Goal: Information Seeking & Learning: Compare options

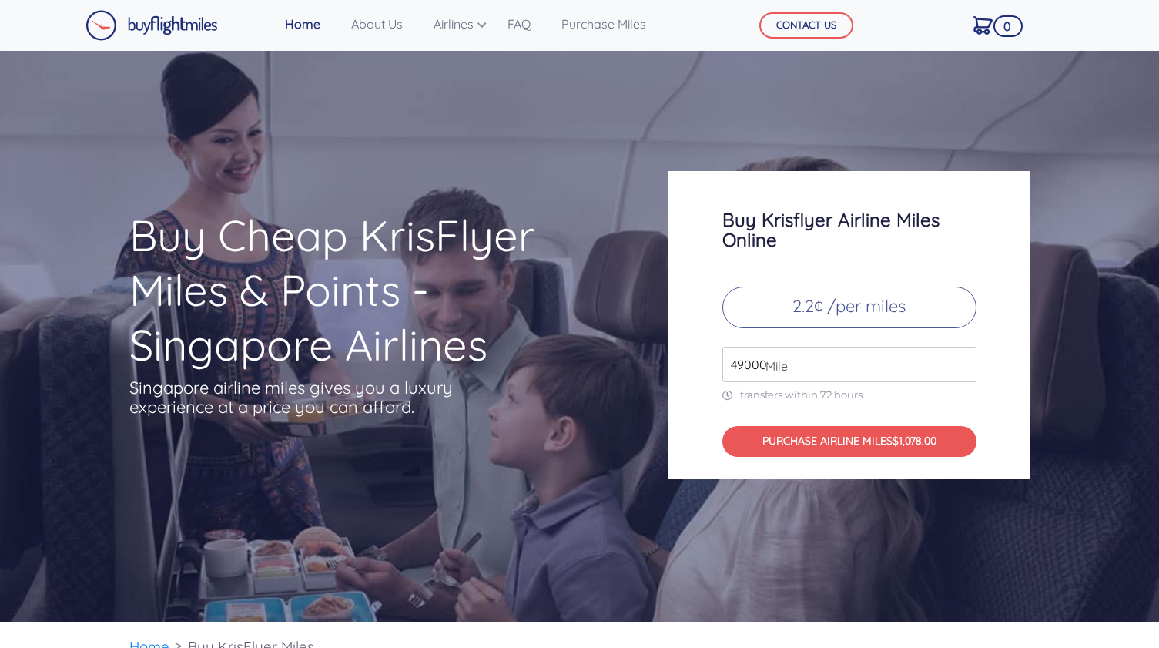
click at [844, 311] on p "2.2¢ /per miles" at bounding box center [850, 308] width 254 height 42
drag, startPoint x: 785, startPoint y: 367, endPoint x: 736, endPoint y: 369, distance: 49.3
click at [736, 369] on div "49000 Mile" at bounding box center [850, 364] width 254 height 35
click at [736, 369] on input "49000" at bounding box center [850, 364] width 254 height 35
click at [753, 360] on input "49000" at bounding box center [850, 364] width 254 height 35
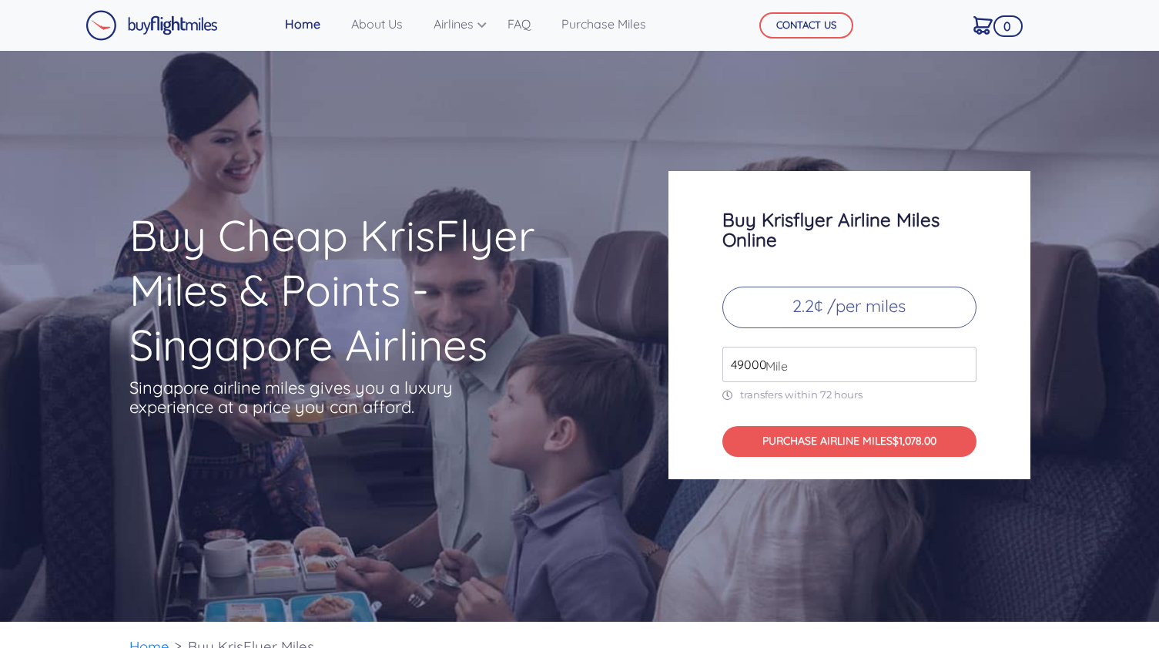
click at [753, 360] on input "49000" at bounding box center [850, 364] width 254 height 35
type input "292000"
click at [1093, 359] on div "Buy Cheap KrisFlyer Miles & Points - Singapore Airlines Singapore airline miles…" at bounding box center [579, 336] width 1159 height 571
click at [307, 30] on link "Home" at bounding box center [303, 23] width 48 height 31
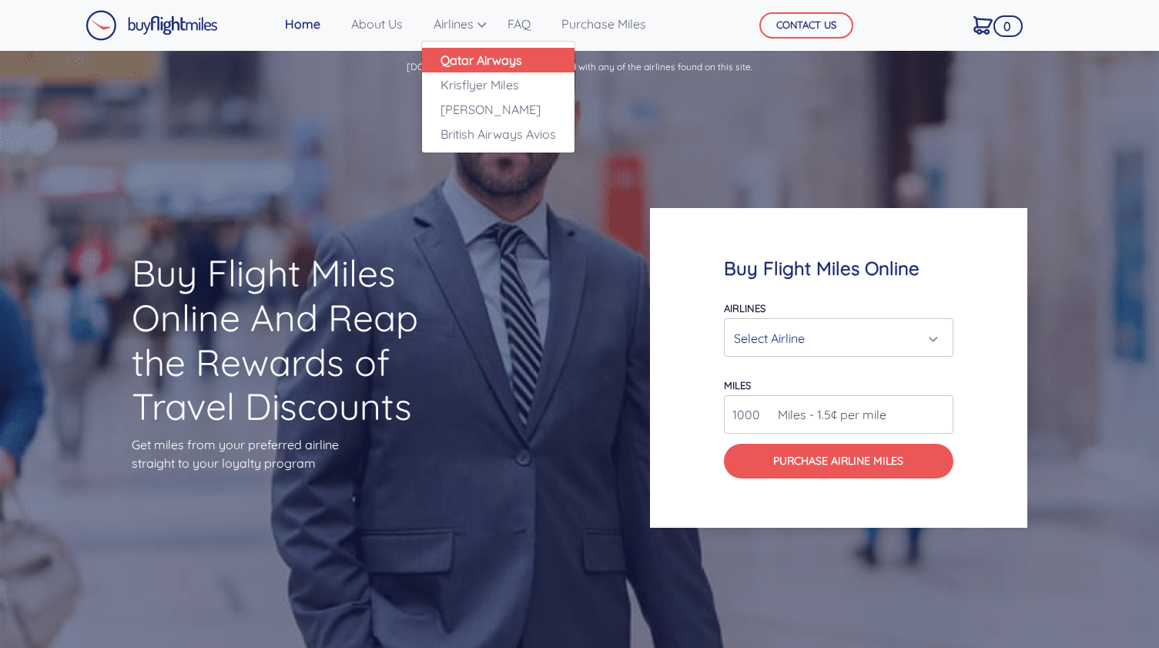
click at [482, 62] on link "Qatar Airways" at bounding box center [498, 60] width 153 height 25
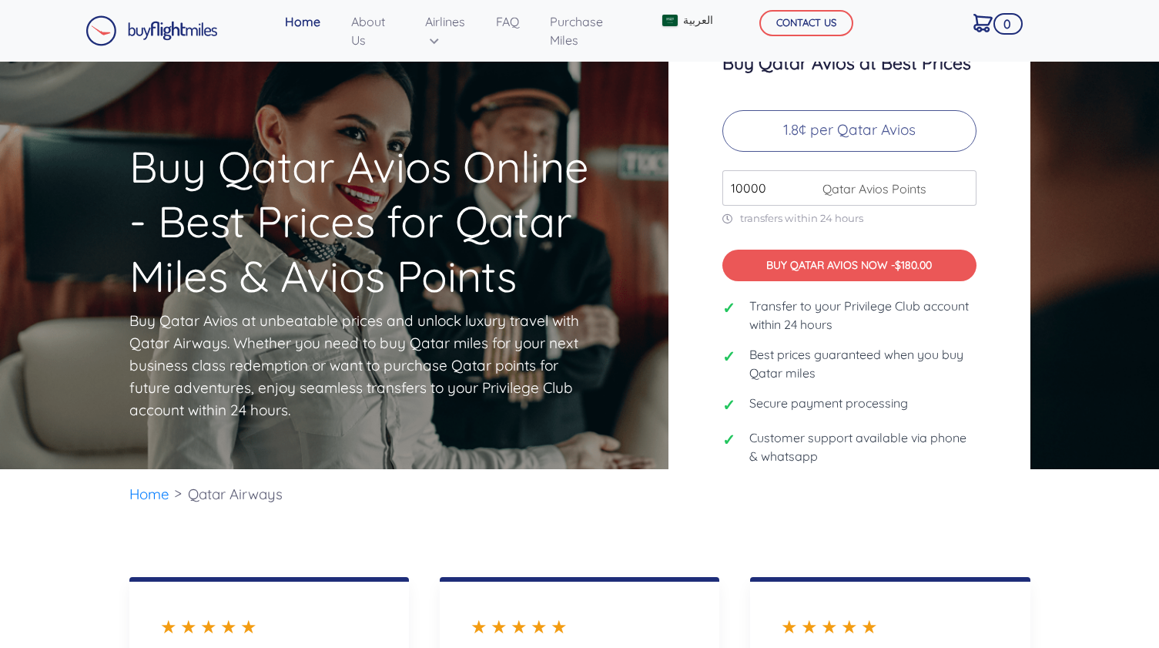
drag, startPoint x: 774, startPoint y: 199, endPoint x: 730, endPoint y: 199, distance: 43.9
click at [730, 199] on input "10000" at bounding box center [850, 187] width 254 height 35
type input "160000"
click at [987, 249] on div "Buy Qatar Avios at Best Prices 1.8¢ per Qatar Avios 160000 Qatar Avios Points t…" at bounding box center [850, 265] width 362 height 501
click at [944, 475] on div "Buy Qatar Avios at Best Prices 1.8¢ per Qatar Avios 160000 Qatar Avios Points t…" at bounding box center [850, 265] width 362 height 501
